Goal: Information Seeking & Learning: Check status

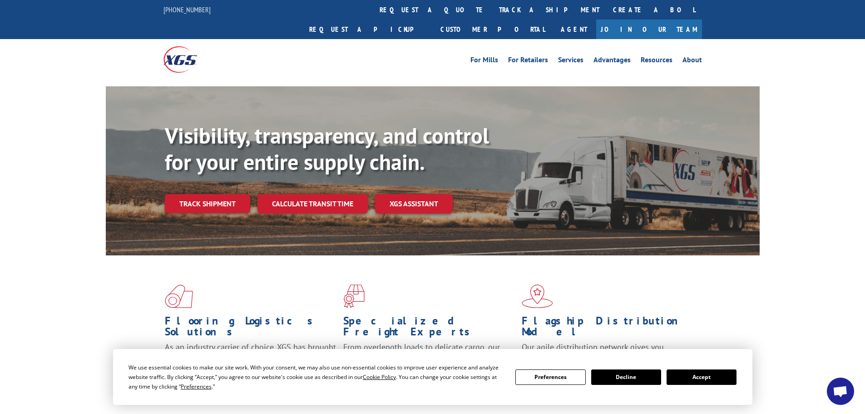
click at [702, 374] on button "Accept" at bounding box center [702, 376] width 70 height 15
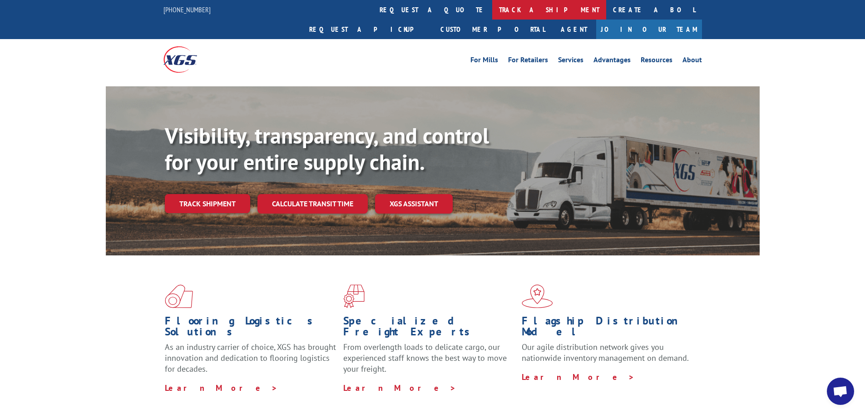
click at [492, 1] on link "track a shipment" at bounding box center [549, 10] width 114 height 20
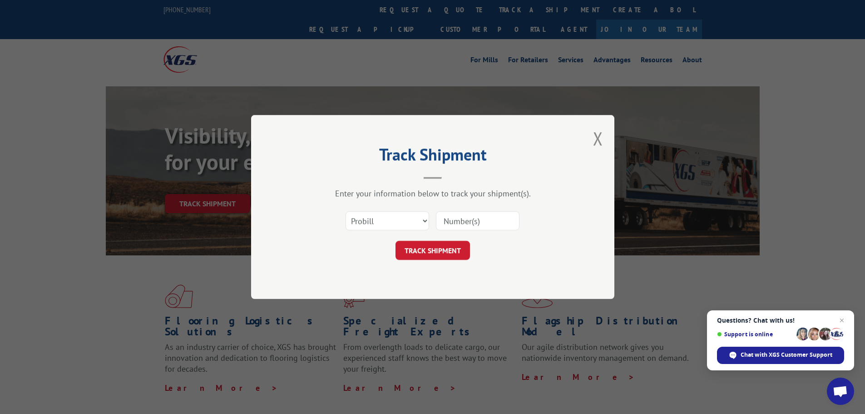
click at [498, 219] on input at bounding box center [478, 220] width 84 height 19
paste input "17481102"
type input "17481102"
click at [396, 241] on button "TRACK SHIPMENT" at bounding box center [433, 250] width 74 height 19
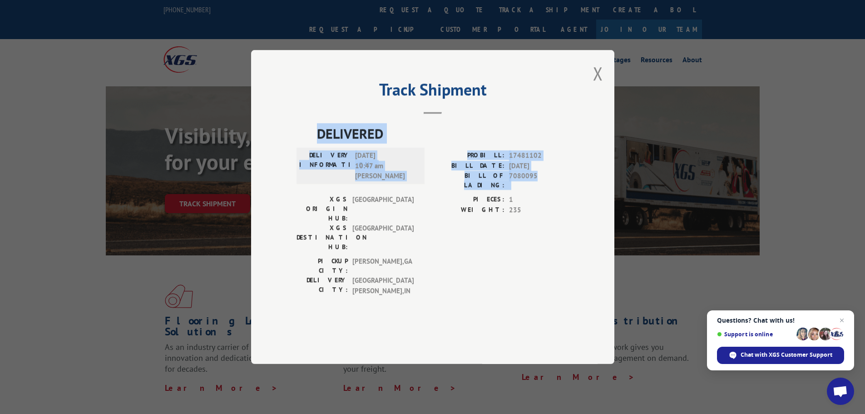
drag, startPoint x: 539, startPoint y: 202, endPoint x: 312, endPoint y: 159, distance: 230.2
click at [312, 159] on div "DELIVERED DELIVERY INFORMATION: [DATE] 10:47 am [PERSON_NAME]: 17481102 BILL DA…" at bounding box center [433, 211] width 272 height 177
copy div "DELIVERED DELIVERY INFORMATION: [DATE] 10:47 am [PERSON_NAME]: 17481102 BILL DA…"
click at [597, 85] on button "Close modal" at bounding box center [598, 73] width 10 height 24
